Goal: Task Accomplishment & Management: Manage account settings

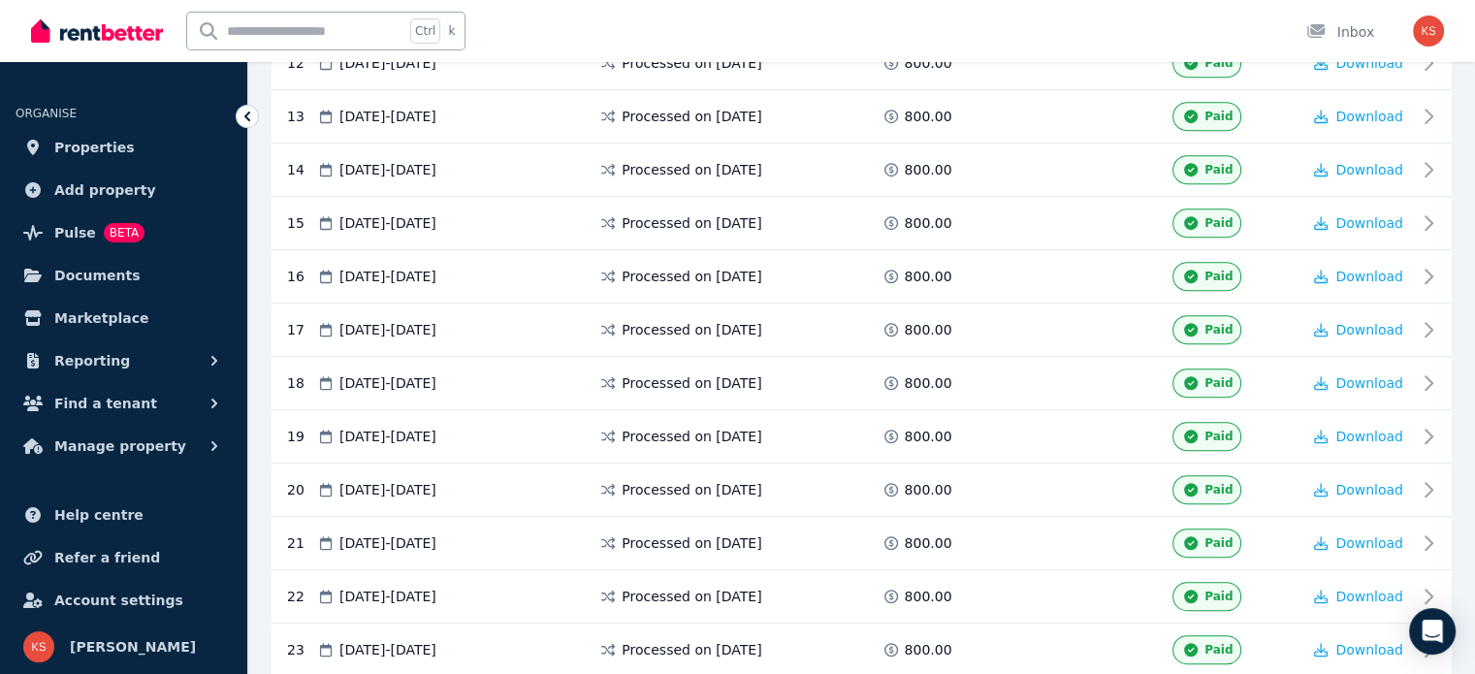
scroll to position [1066, 0]
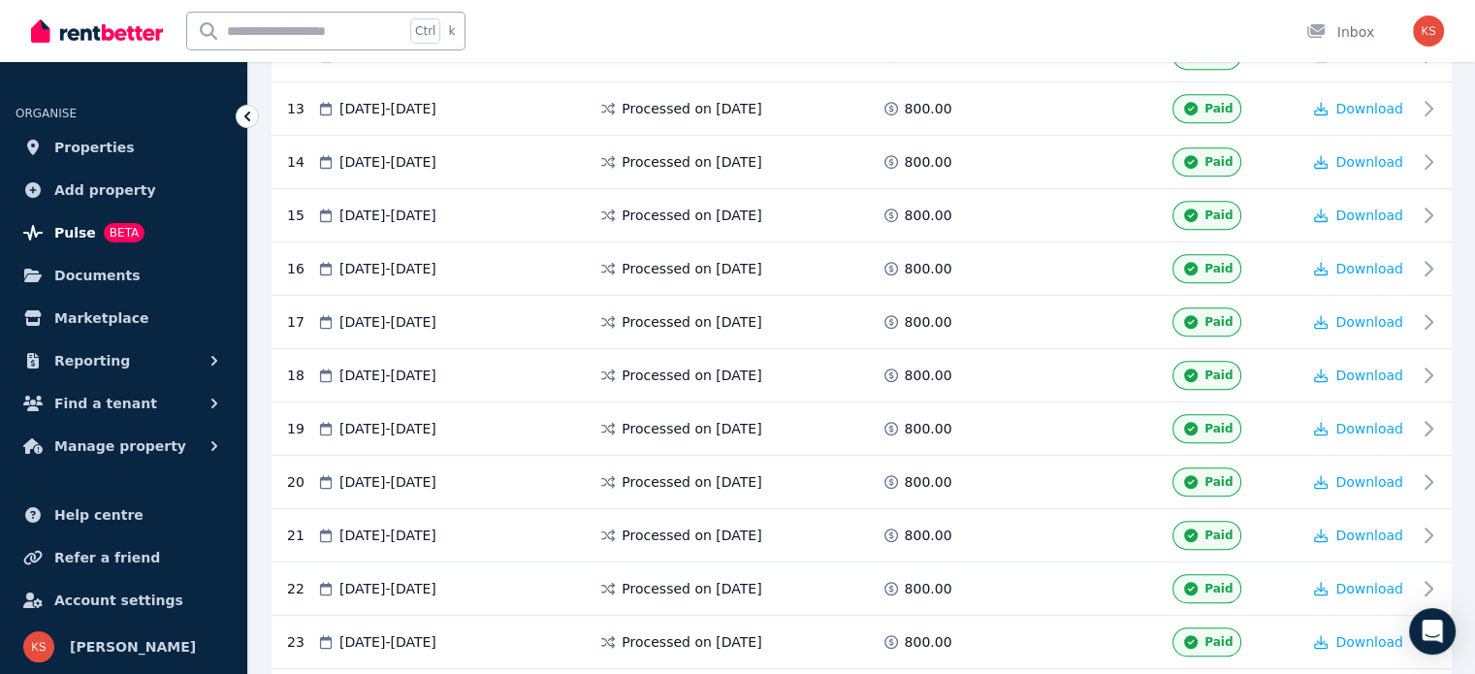
click at [62, 227] on span "Pulse" at bounding box center [75, 232] width 42 height 23
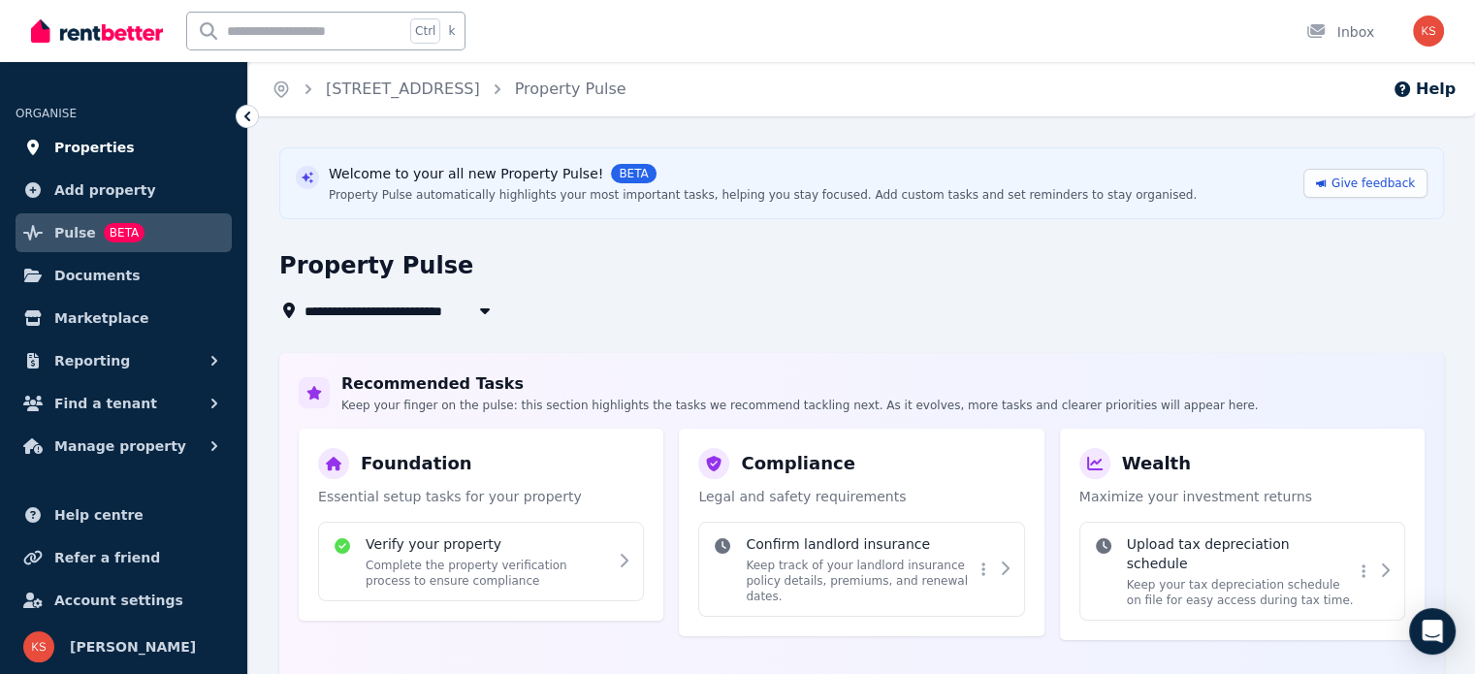
click at [89, 145] on span "Properties" at bounding box center [94, 147] width 80 height 23
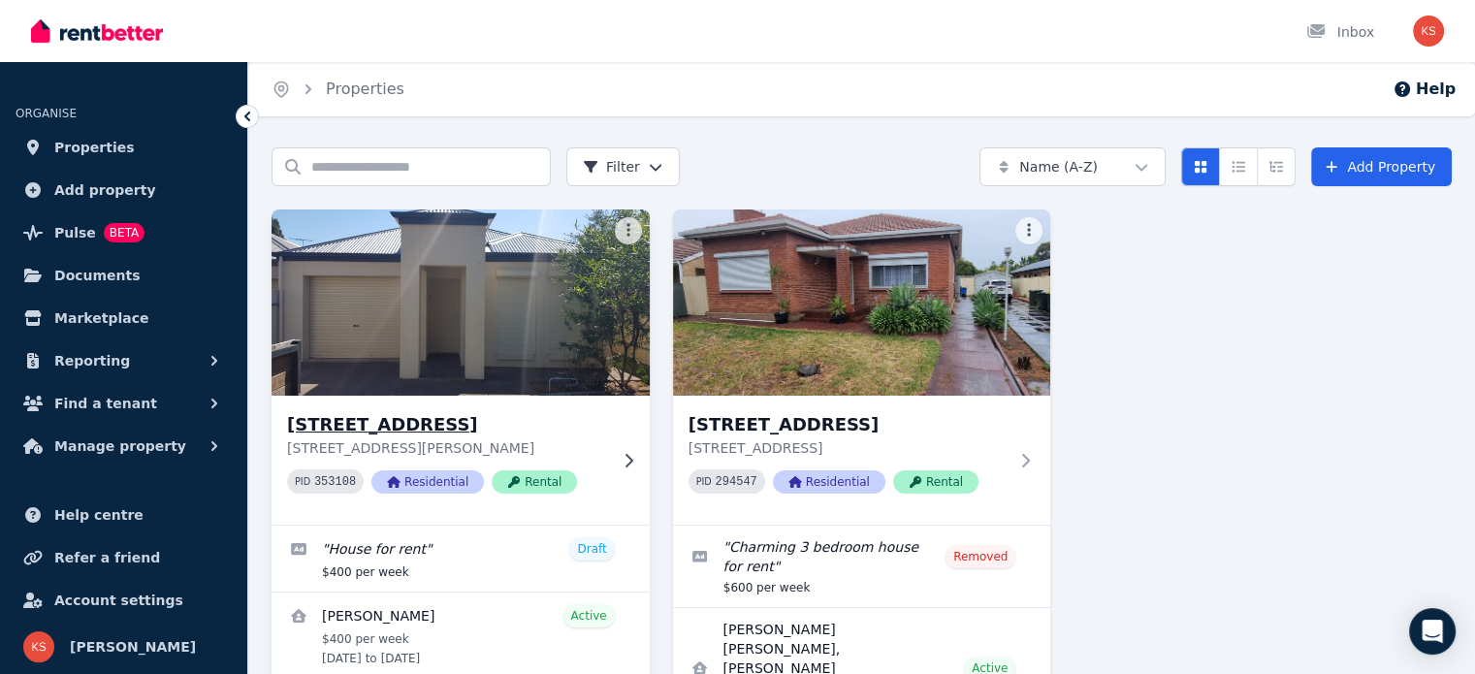
click at [411, 348] on img at bounding box center [460, 303] width 397 height 196
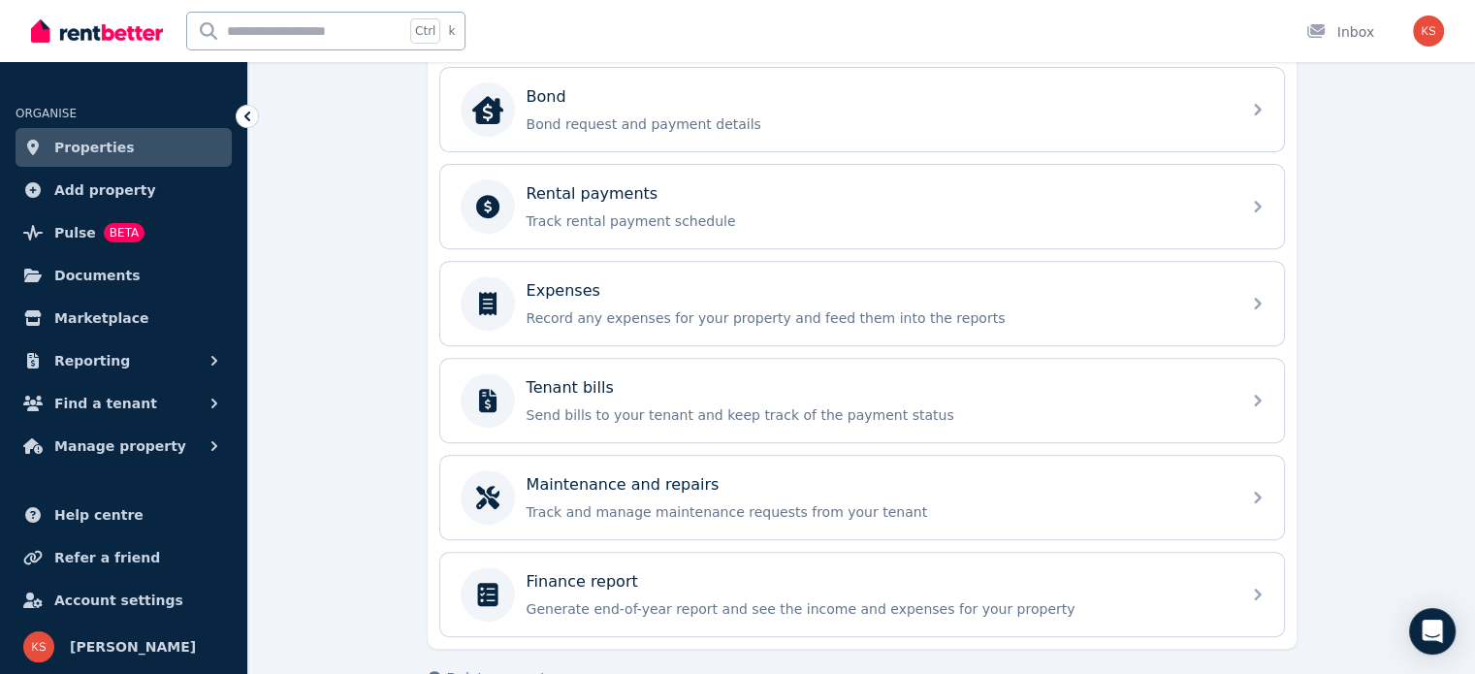
scroll to position [764, 0]
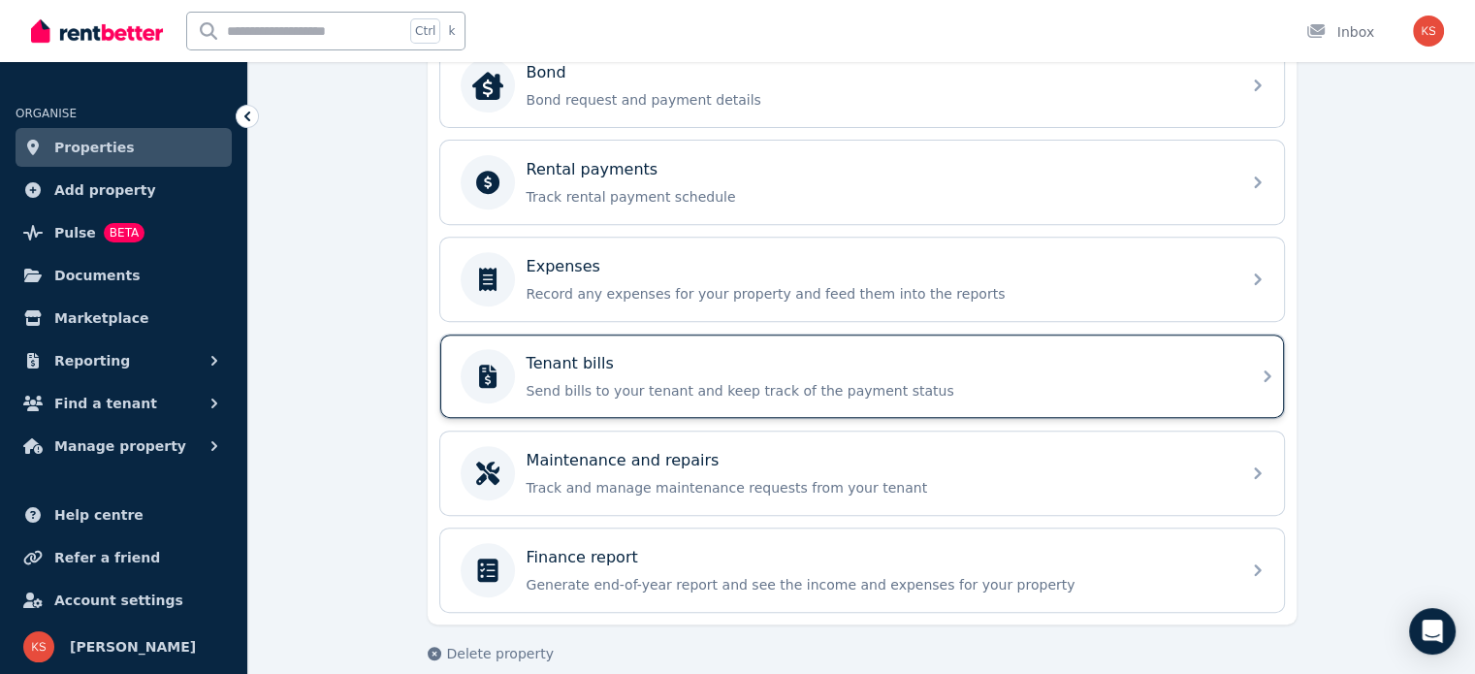
click at [621, 371] on div "Tenant bills Send bills to your tenant and keep track of the payment status" at bounding box center [877, 376] width 702 height 48
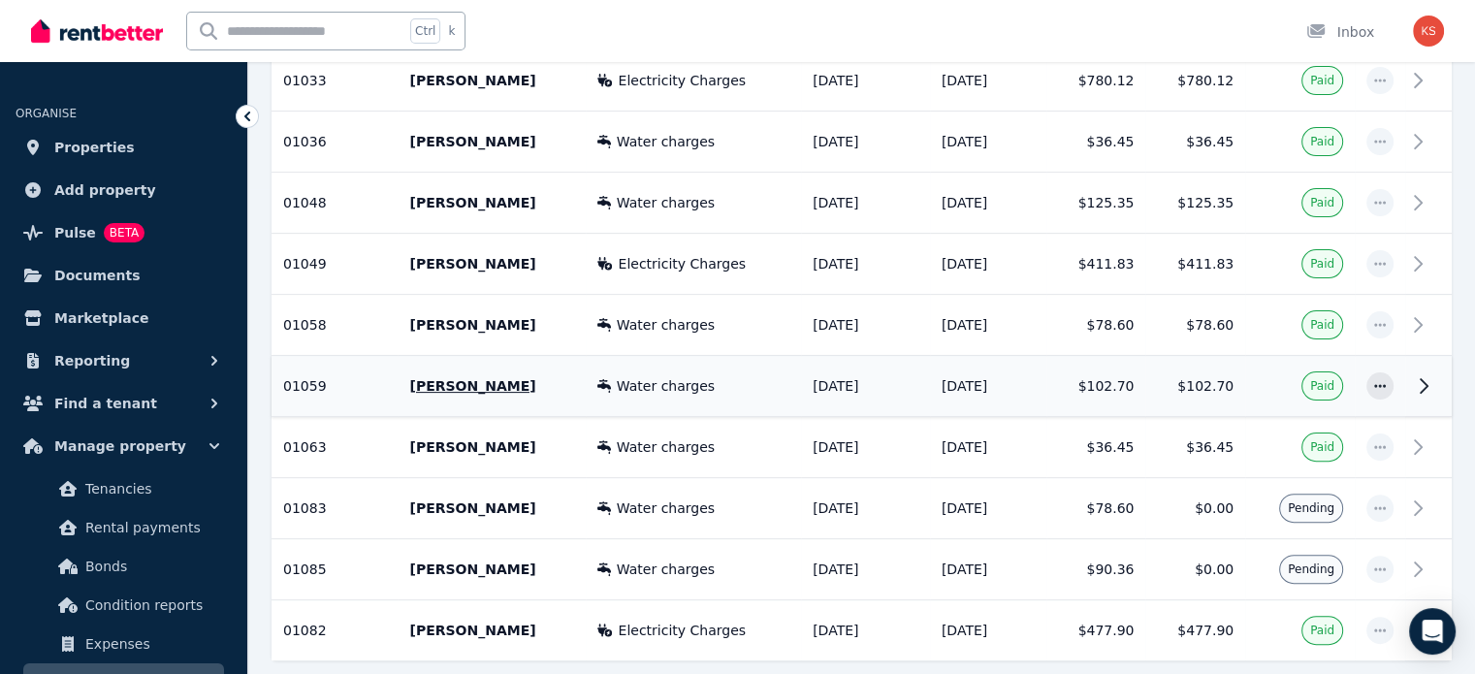
scroll to position [569, 0]
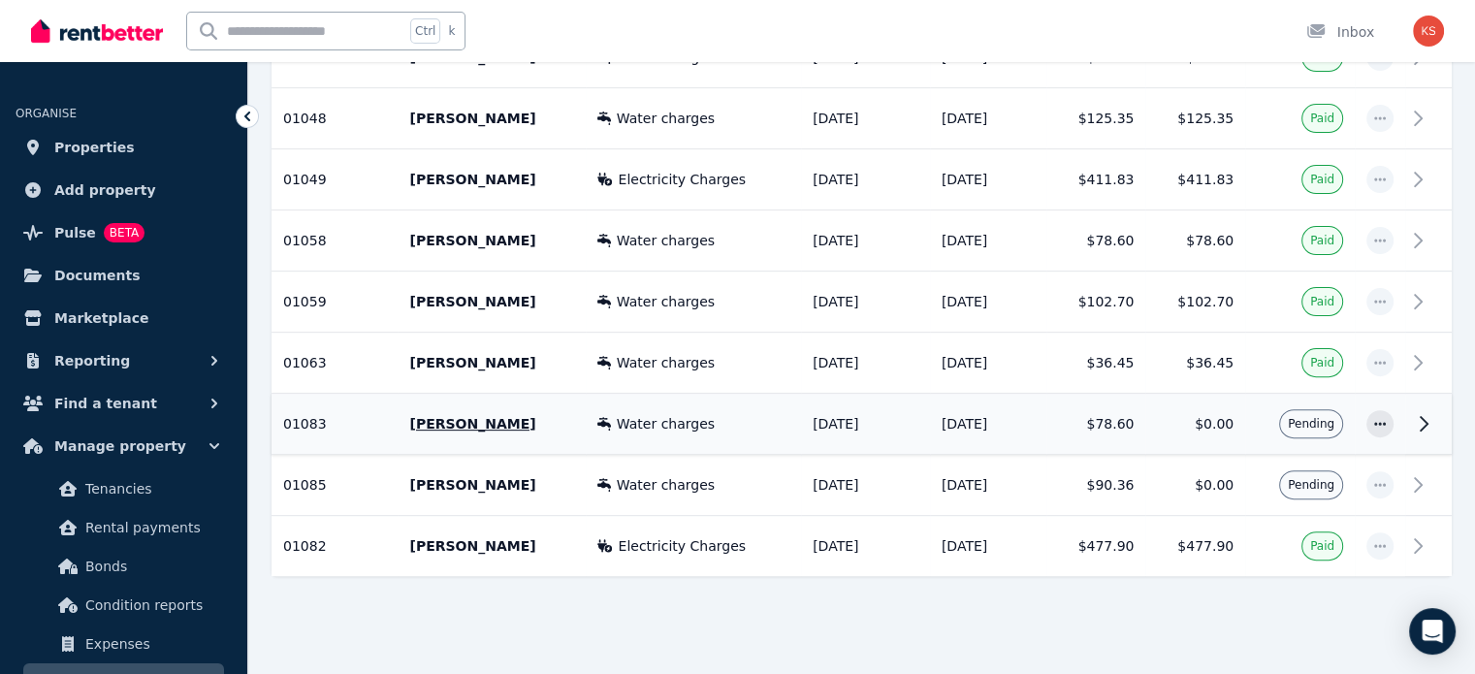
click at [1307, 416] on span "Pending" at bounding box center [1311, 424] width 47 height 16
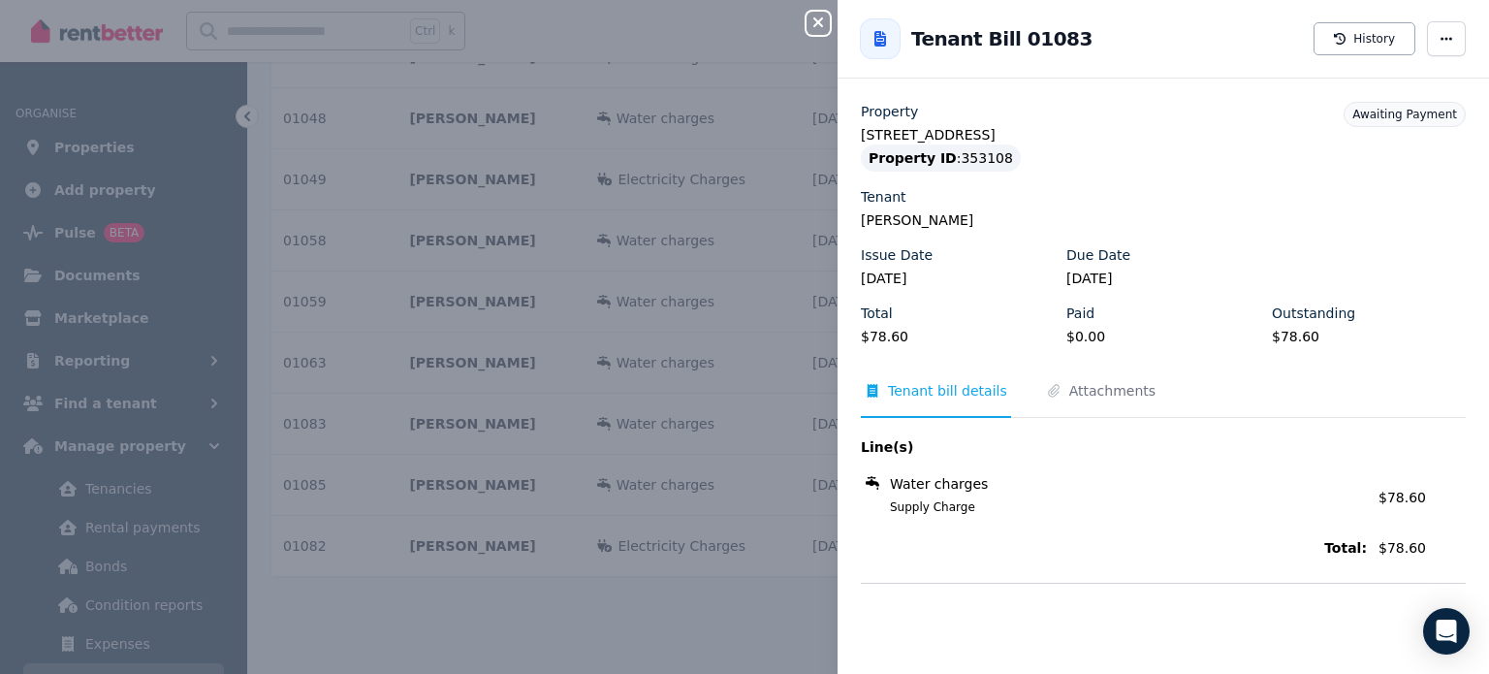
click at [822, 22] on icon "button" at bounding box center [818, 23] width 23 height 16
